Goal: Task Accomplishment & Management: Manage account settings

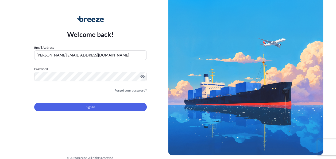
scroll to position [29, 0]
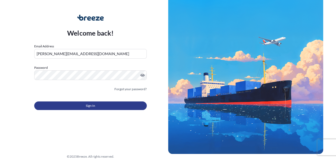
click at [100, 105] on button "Sign In" at bounding box center [90, 105] width 113 height 9
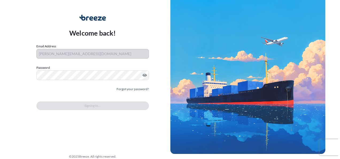
scroll to position [0, 0]
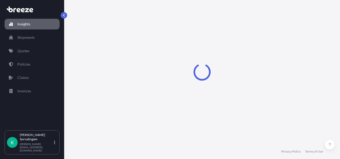
select select "2025"
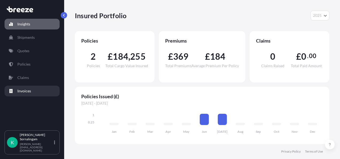
click at [23, 88] on p "Invoices" at bounding box center [24, 90] width 14 height 5
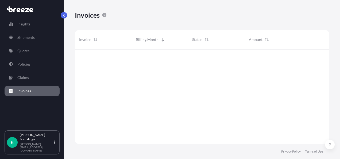
scroll to position [96, 251]
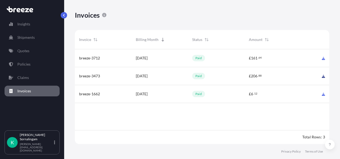
click at [322, 76] on icon at bounding box center [323, 76] width 3 height 3
